Goal: Task Accomplishment & Management: Complete application form

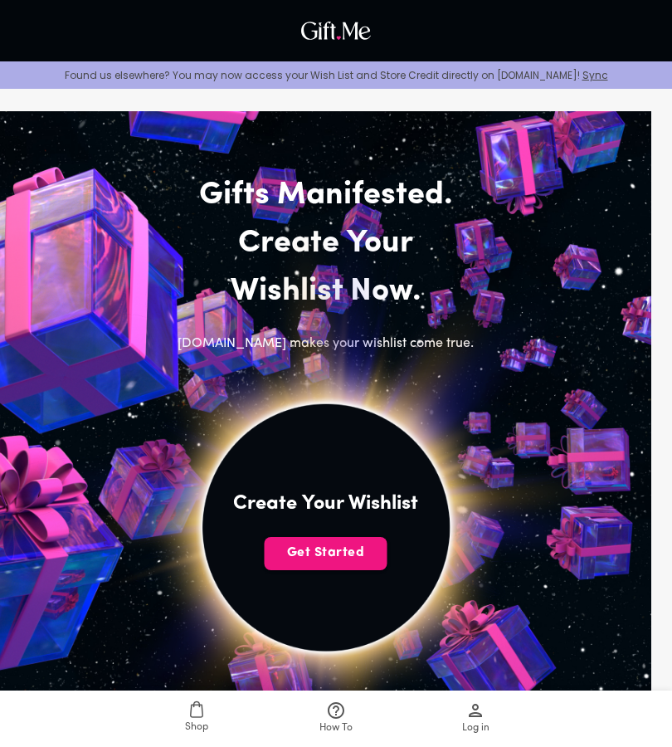
click at [304, 559] on span "Get Started" at bounding box center [326, 552] width 123 height 18
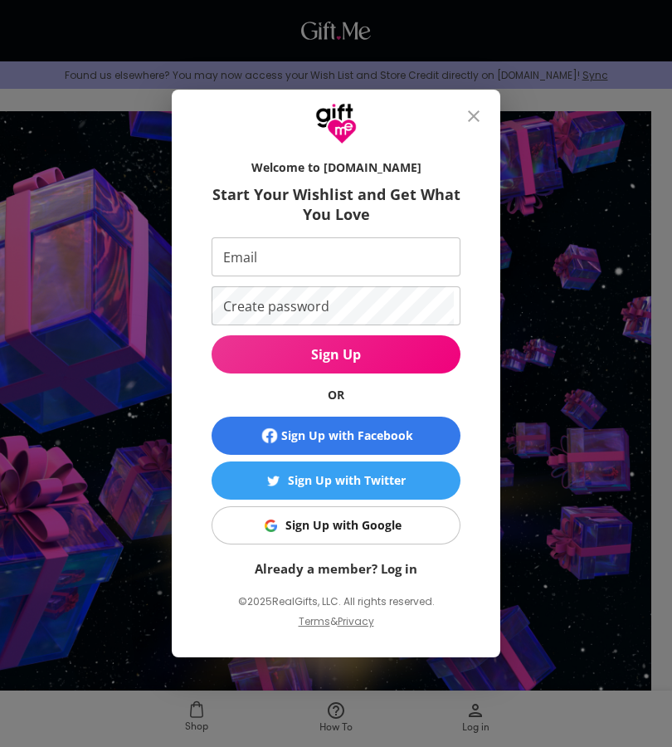
click at [236, 518] on span "Sign Up with Google" at bounding box center [333, 525] width 228 height 18
click at [229, 543] on button "Sign Up with Google" at bounding box center [336, 525] width 249 height 38
click at [251, 523] on span "Sign Up with Google" at bounding box center [333, 525] width 228 height 18
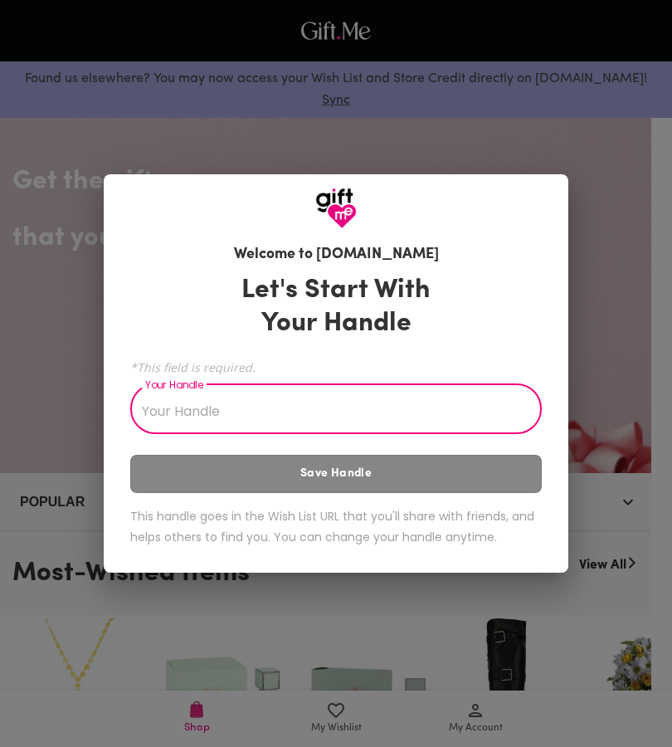
click at [483, 415] on input "Your Handle" at bounding box center [326, 410] width 393 height 46
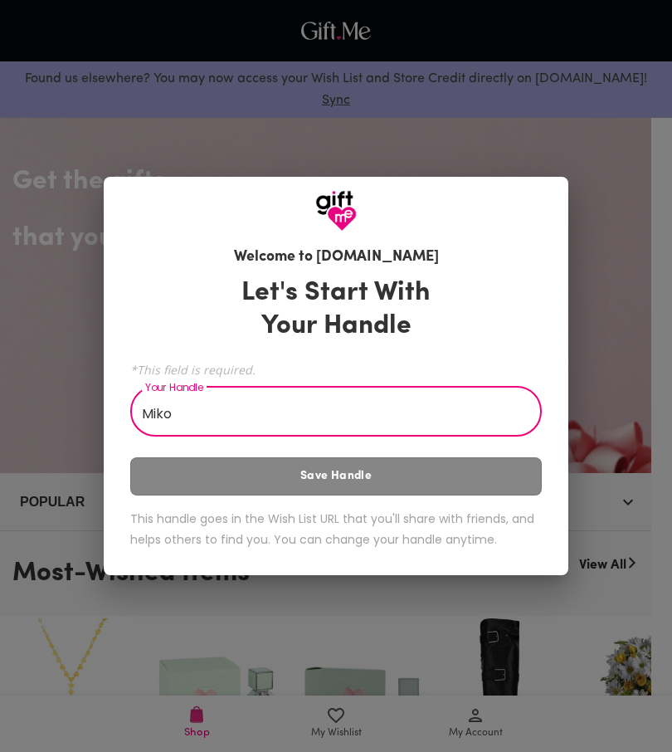
click at [465, 467] on div "Let's Start With Your Handle *This field is required. Your Handle Miko Your Han…" at bounding box center [335, 415] width 411 height 293
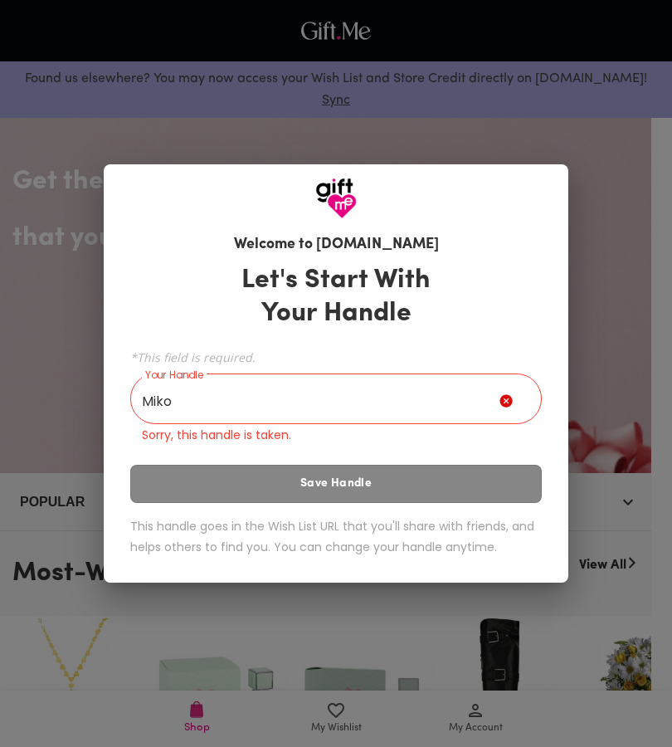
click at [462, 473] on div "Let's Start With Your Handle *This field is required. Your Handle Miko Your Han…" at bounding box center [335, 412] width 411 height 313
click at [459, 489] on div "Let's Start With Your Handle *This field is required. Your Handle Miko Your Han…" at bounding box center [335, 412] width 411 height 313
click at [427, 402] on input "Miko" at bounding box center [314, 400] width 369 height 46
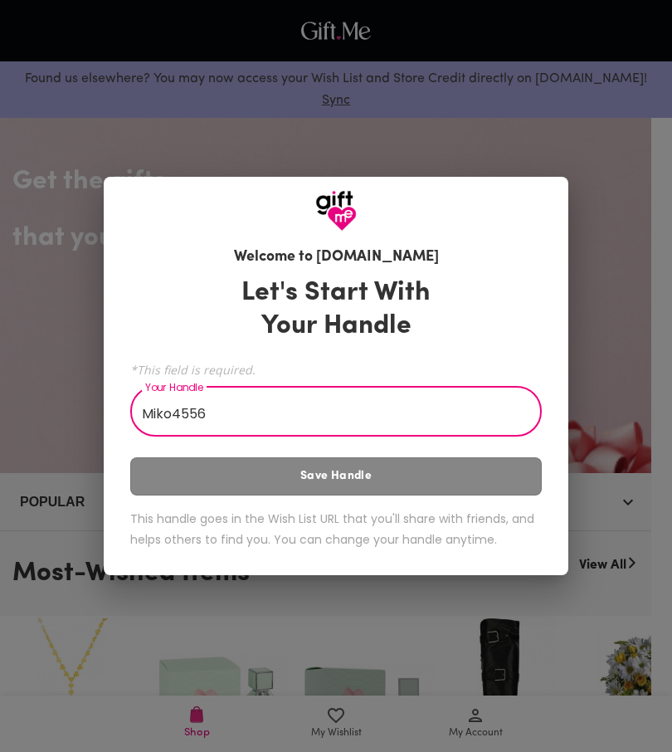
type input "Miko4556"
click at [415, 467] on div "Let's Start With Your Handle *This field is required. Your Handle Miko4556 Your…" at bounding box center [335, 415] width 411 height 293
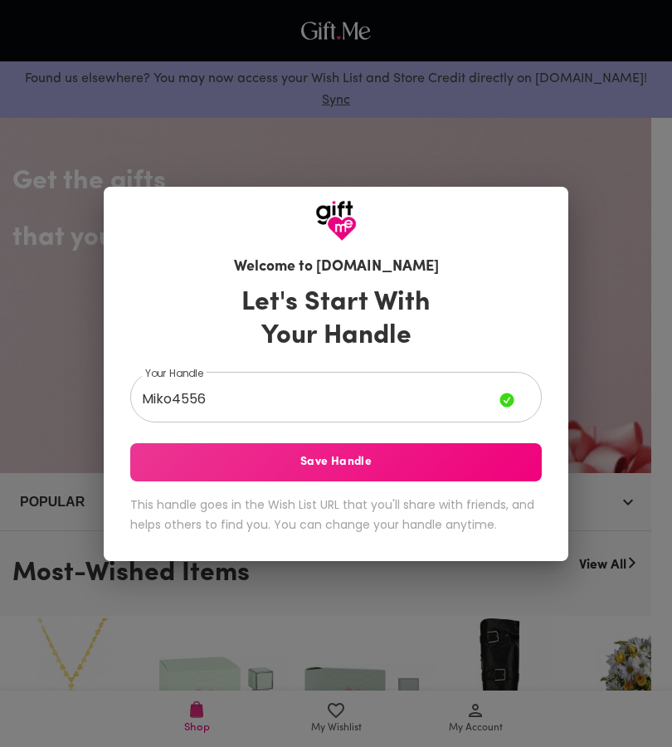
click at [433, 467] on span "Save Handle" at bounding box center [335, 462] width 411 height 18
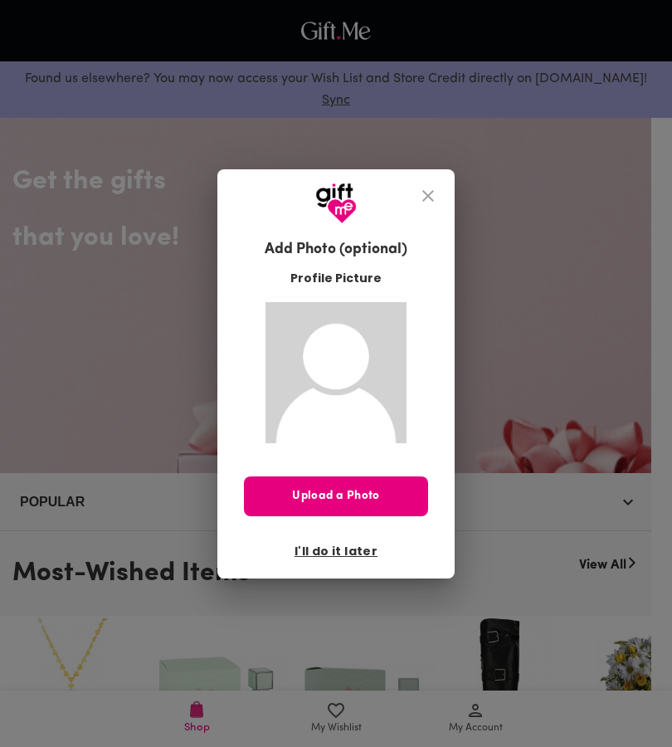
click at [387, 428] on img at bounding box center [335, 372] width 141 height 141
click at [386, 495] on span "Upload a Photo" at bounding box center [336, 496] width 184 height 18
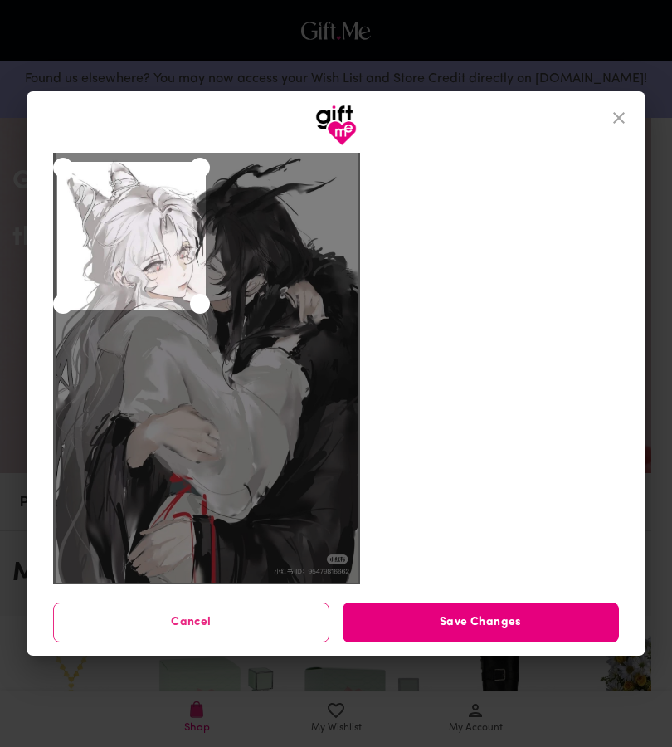
click at [531, 621] on span "Save Changes" at bounding box center [481, 622] width 276 height 18
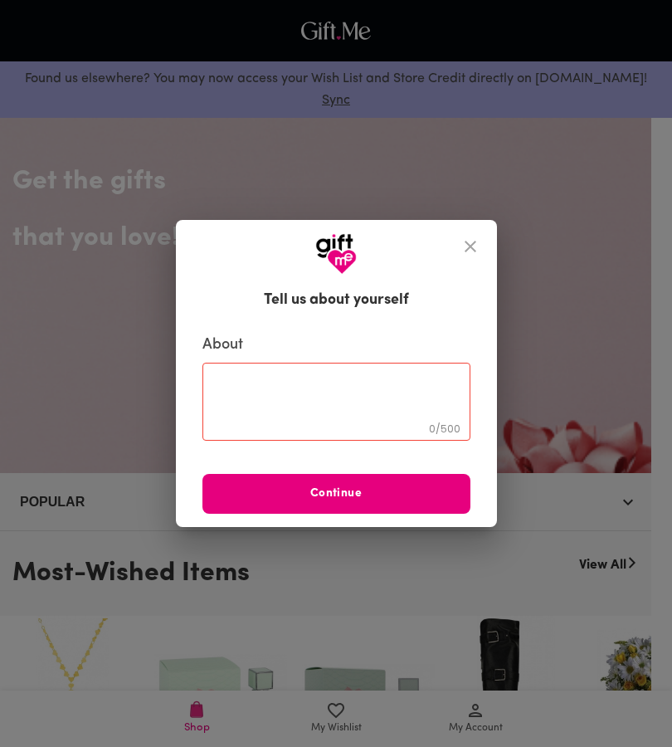
click at [428, 415] on textarea at bounding box center [336, 401] width 245 height 47
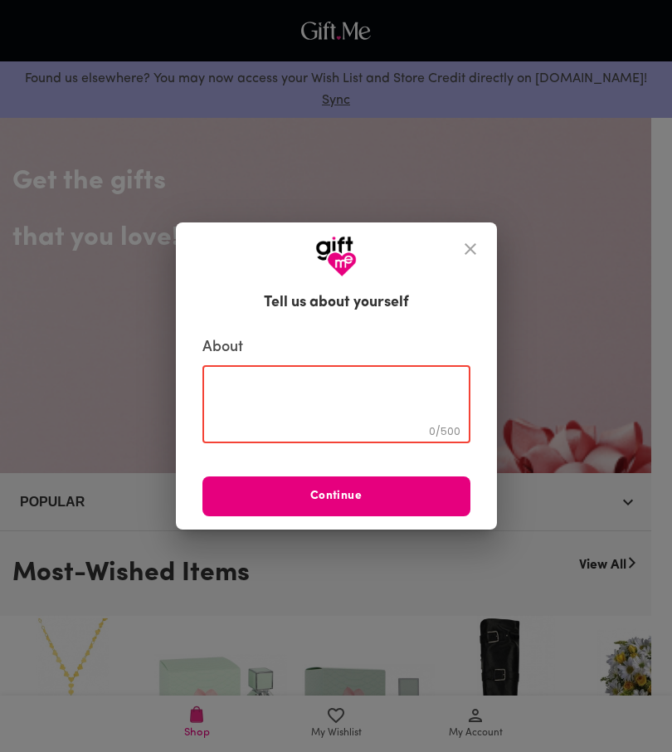
click at [374, 443] on div "0 / 500 ​" at bounding box center [336, 404] width 268 height 78
click at [406, 477] on button "Continue" at bounding box center [336, 496] width 268 height 40
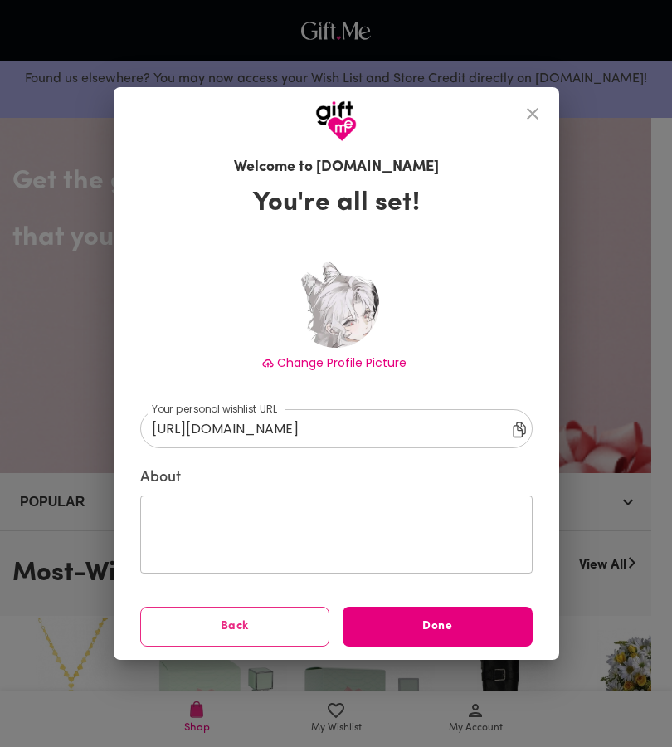
click at [421, 433] on input "https://gift.me/miko4556" at bounding box center [330, 428] width 380 height 39
click at [431, 432] on input "https://gift.me/miko4556" at bounding box center [330, 428] width 380 height 39
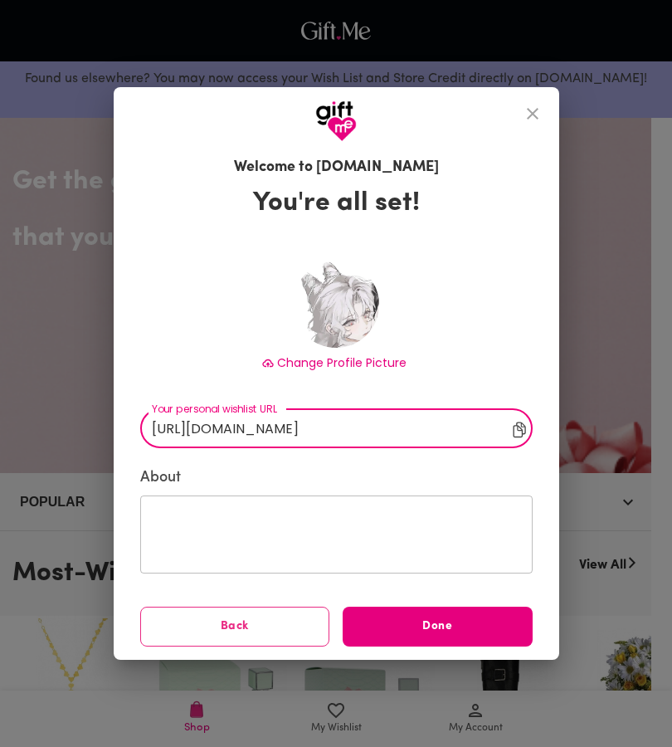
click at [428, 431] on input "https://gift.me/miko4556" at bounding box center [330, 428] width 380 height 39
click at [432, 429] on input "https://gift.me/miko4556" at bounding box center [330, 428] width 380 height 39
click at [431, 427] on input "https://gift.me/miko4556" at bounding box center [330, 428] width 380 height 39
click at [431, 428] on input "https://gift.me/miko4556" at bounding box center [330, 428] width 380 height 39
click at [431, 429] on input "https://gift.me/miko4556" at bounding box center [330, 428] width 380 height 39
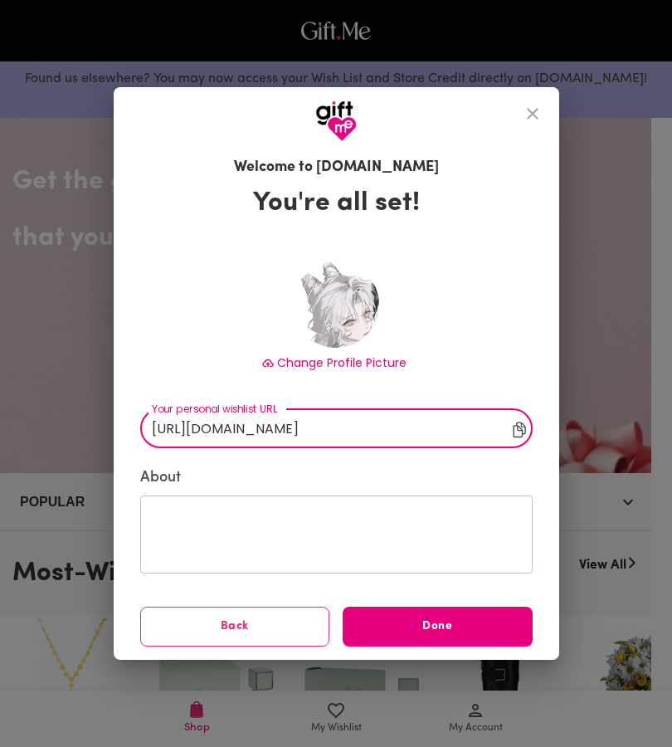
click at [464, 624] on span "Done" at bounding box center [438, 626] width 190 height 18
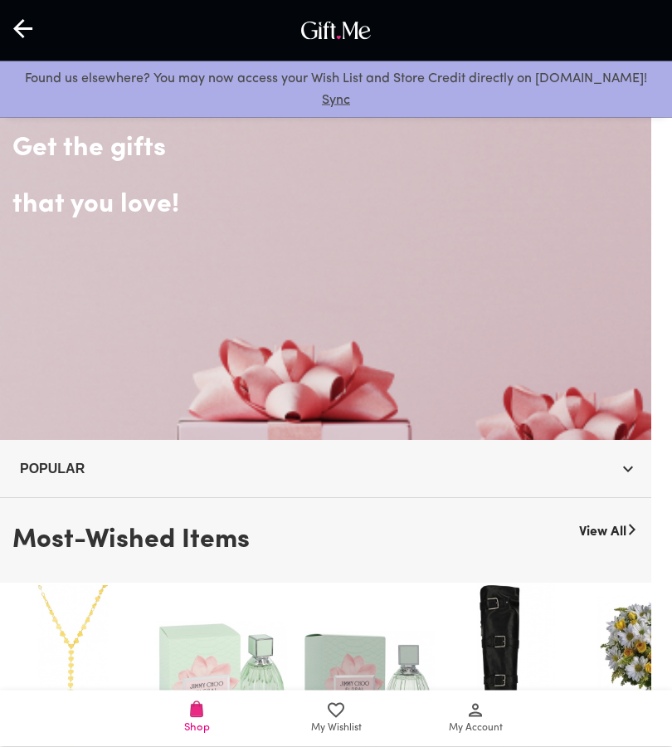
click at [492, 717] on span "My Account" at bounding box center [475, 718] width 119 height 36
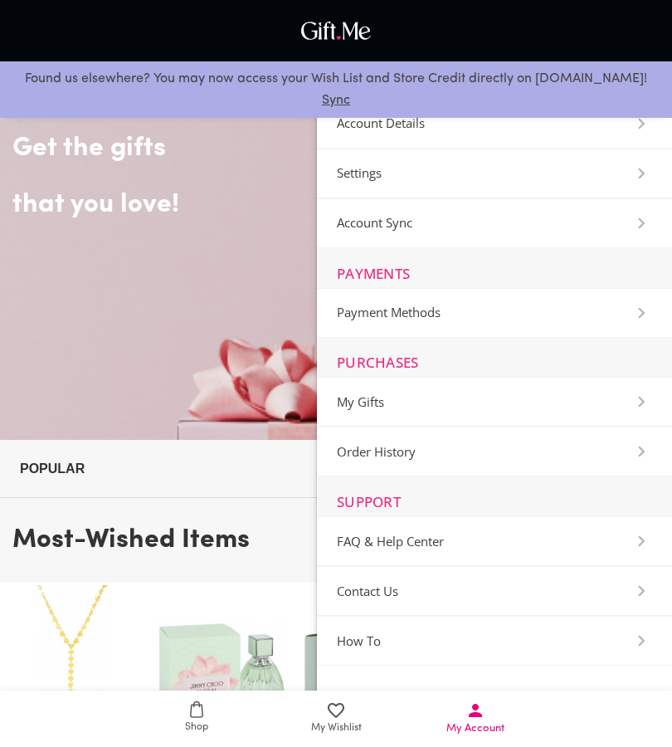
click at [350, 737] on link "My Wishlist" at bounding box center [335, 718] width 139 height 56
